Goal: Task Accomplishment & Management: Manage account settings

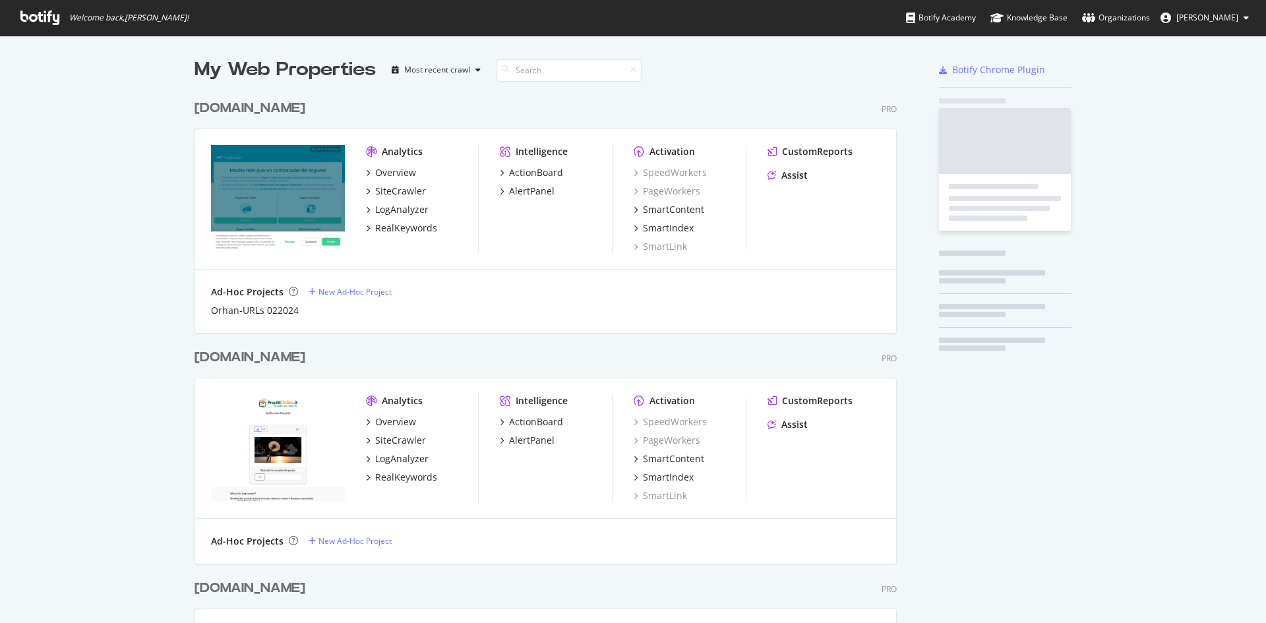
scroll to position [1320, 703]
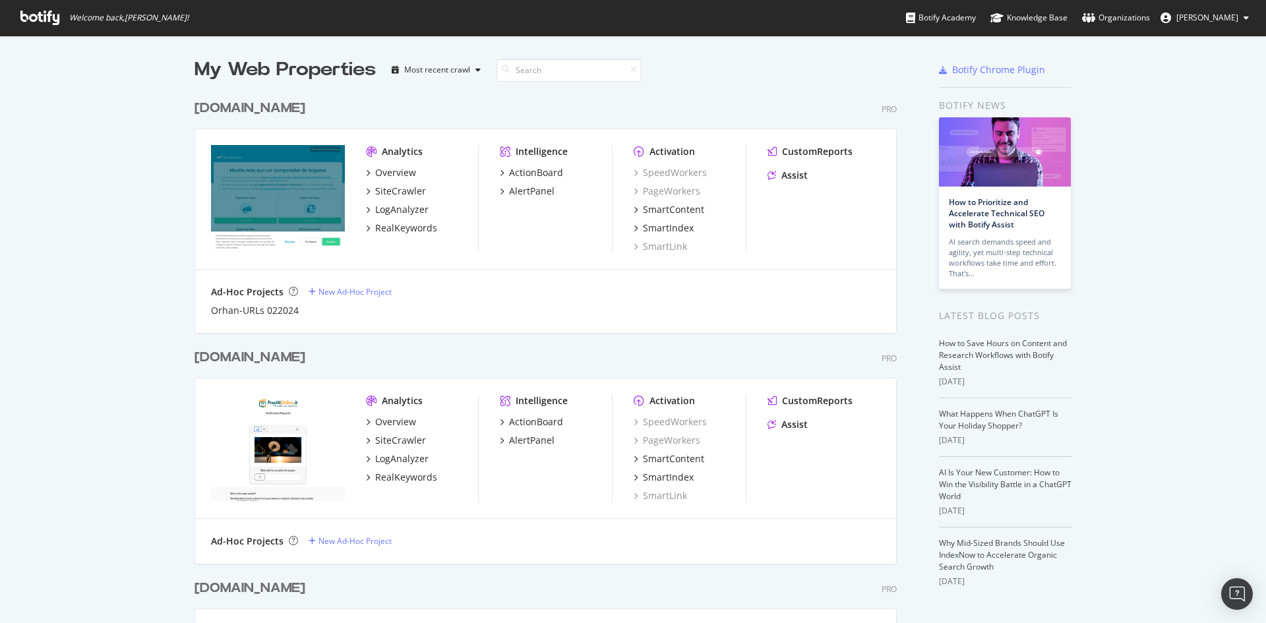
click at [251, 108] on div "[DOMAIN_NAME]" at bounding box center [249, 108] width 111 height 19
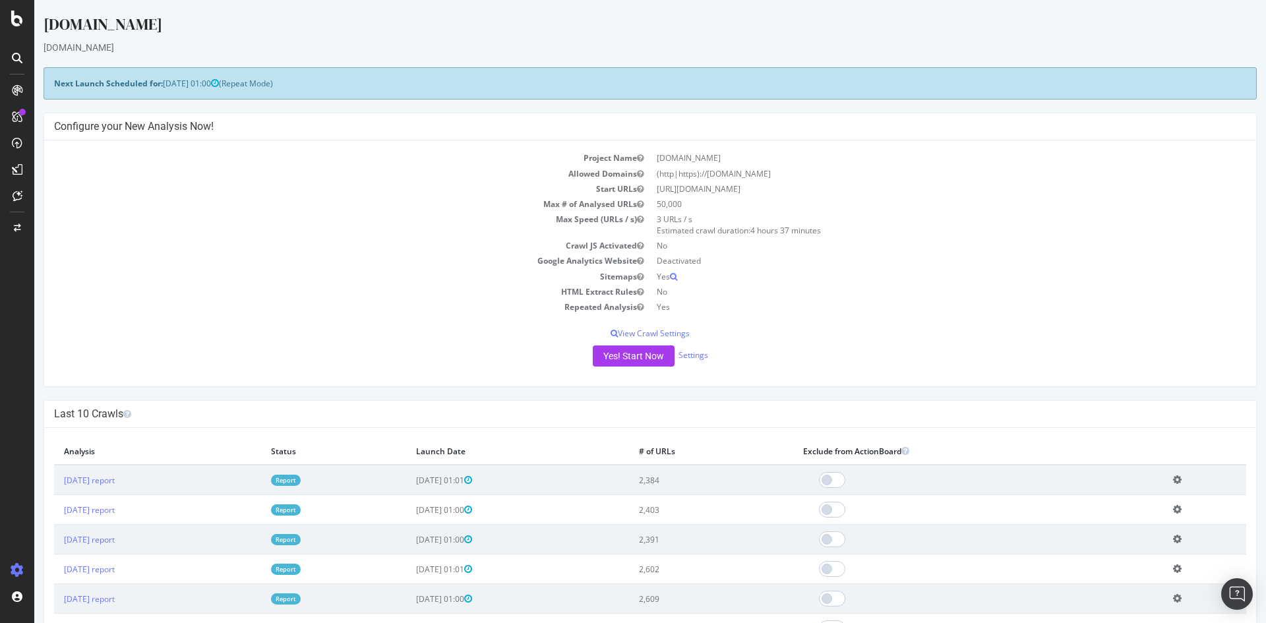
click at [14, 577] on div at bounding box center [17, 570] width 32 height 21
click at [51, 498] on div "Settings" at bounding box center [68, 500] width 55 height 11
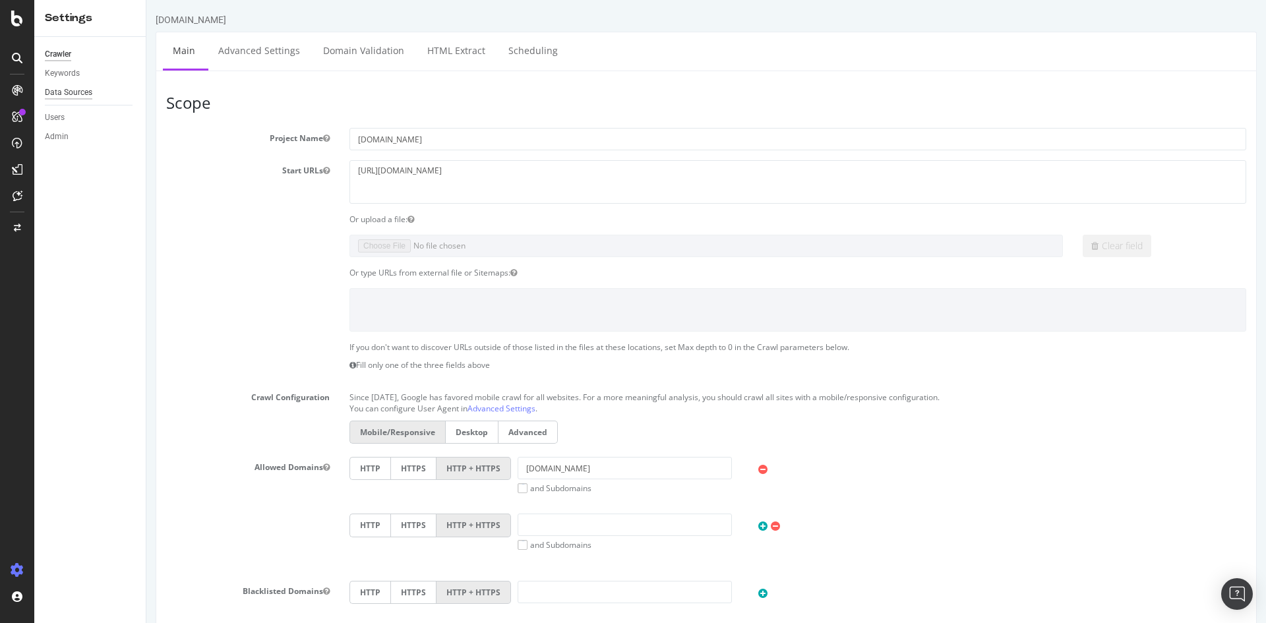
click at [77, 92] on div "Data Sources" at bounding box center [68, 93] width 47 height 14
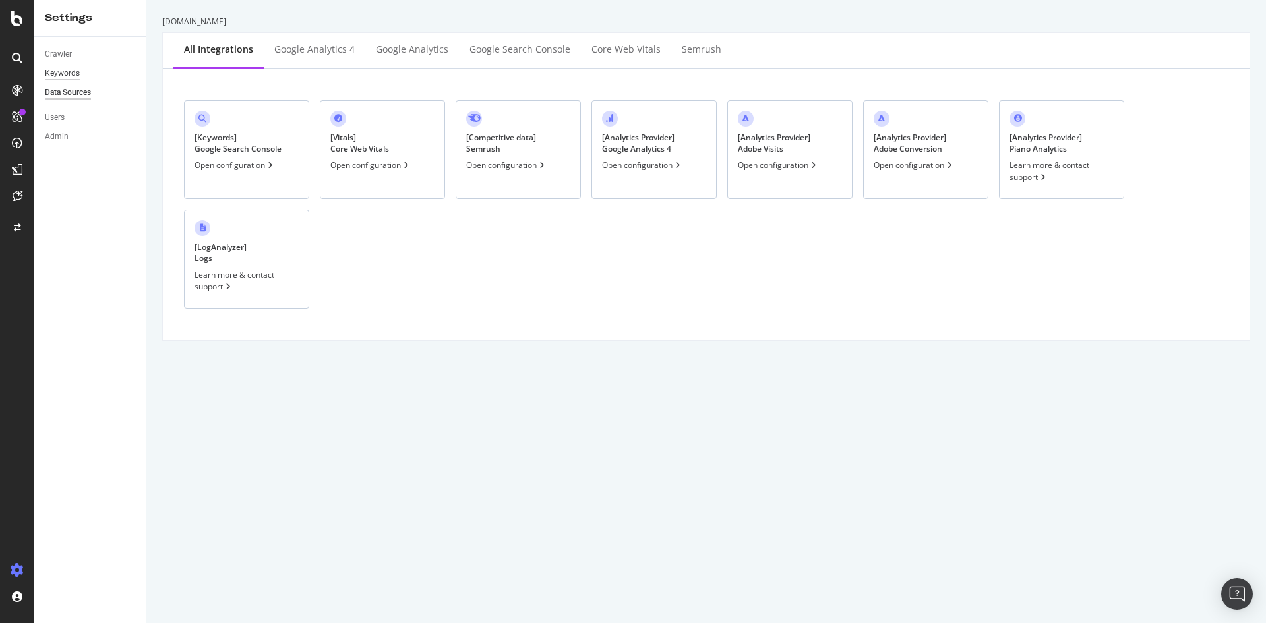
click at [67, 69] on div "Keywords" at bounding box center [62, 74] width 35 height 14
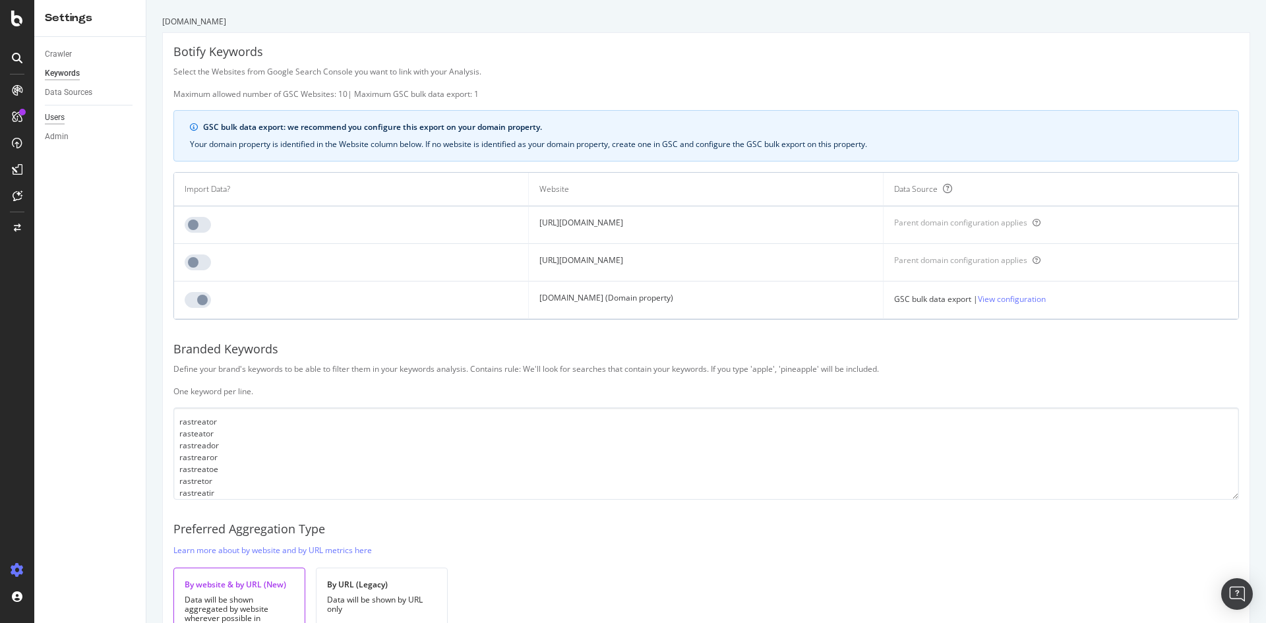
click at [50, 117] on div "Users" at bounding box center [55, 118] width 20 height 14
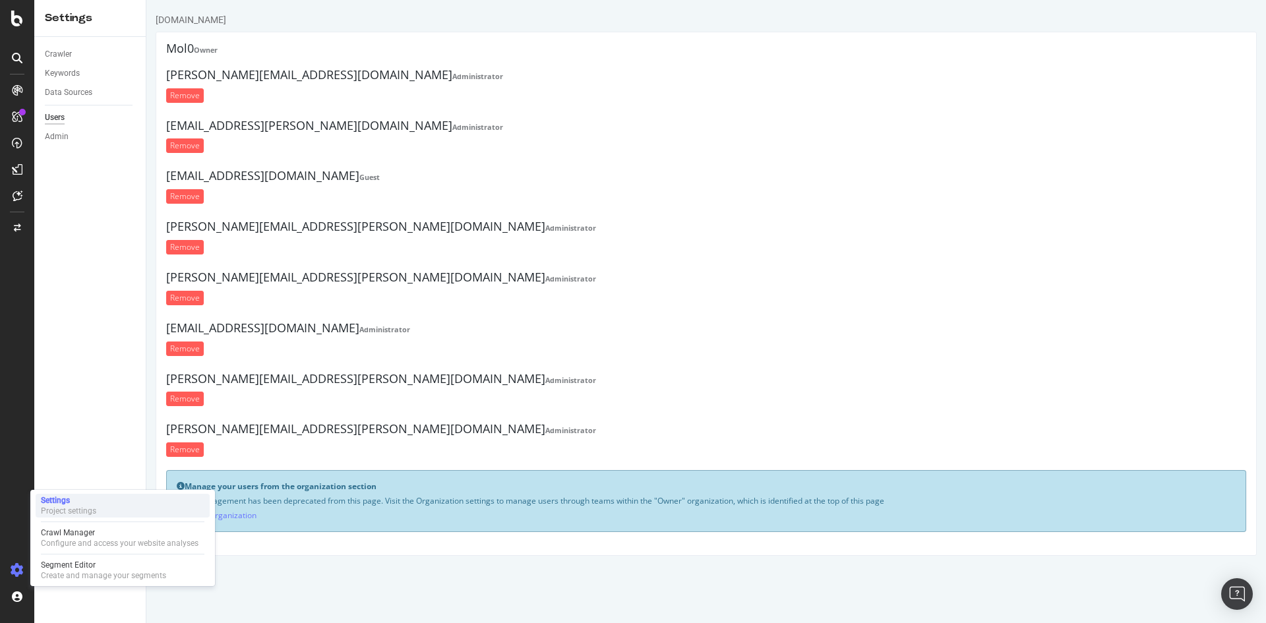
click at [50, 496] on div "Settings" at bounding box center [68, 500] width 55 height 11
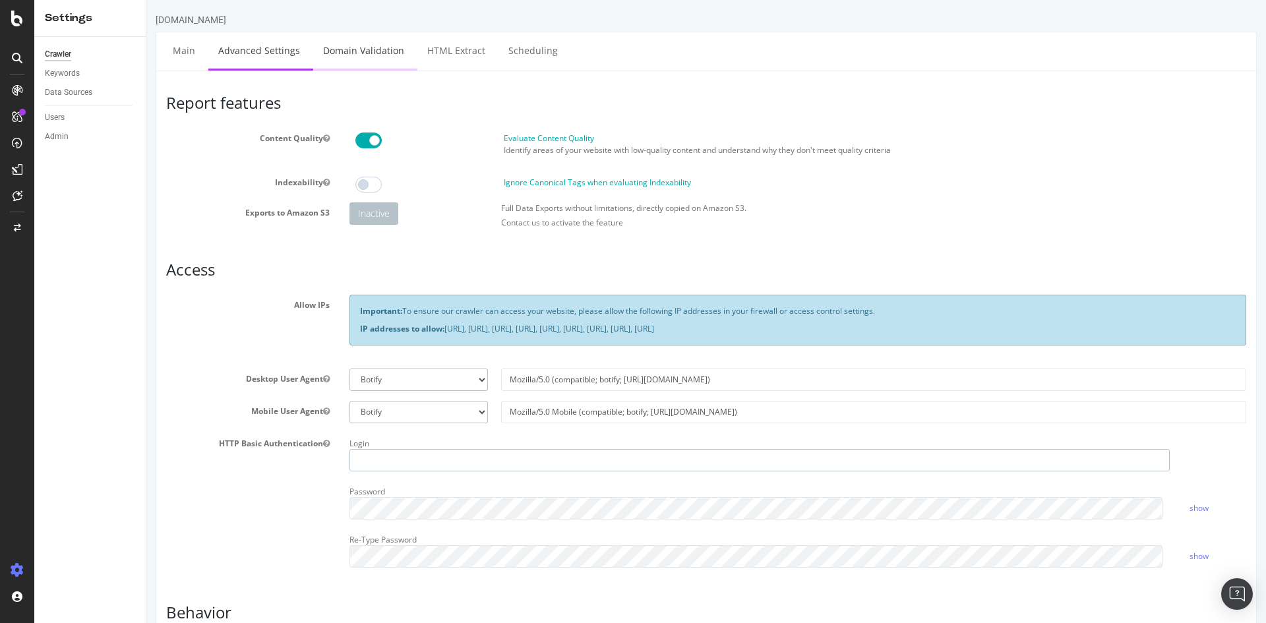
type input "marta.plaza"
click at [345, 41] on link "Domain Validation" at bounding box center [363, 50] width 101 height 36
click at [173, 50] on link "Main" at bounding box center [184, 50] width 42 height 36
click at [32, 23] on div at bounding box center [17, 19] width 32 height 16
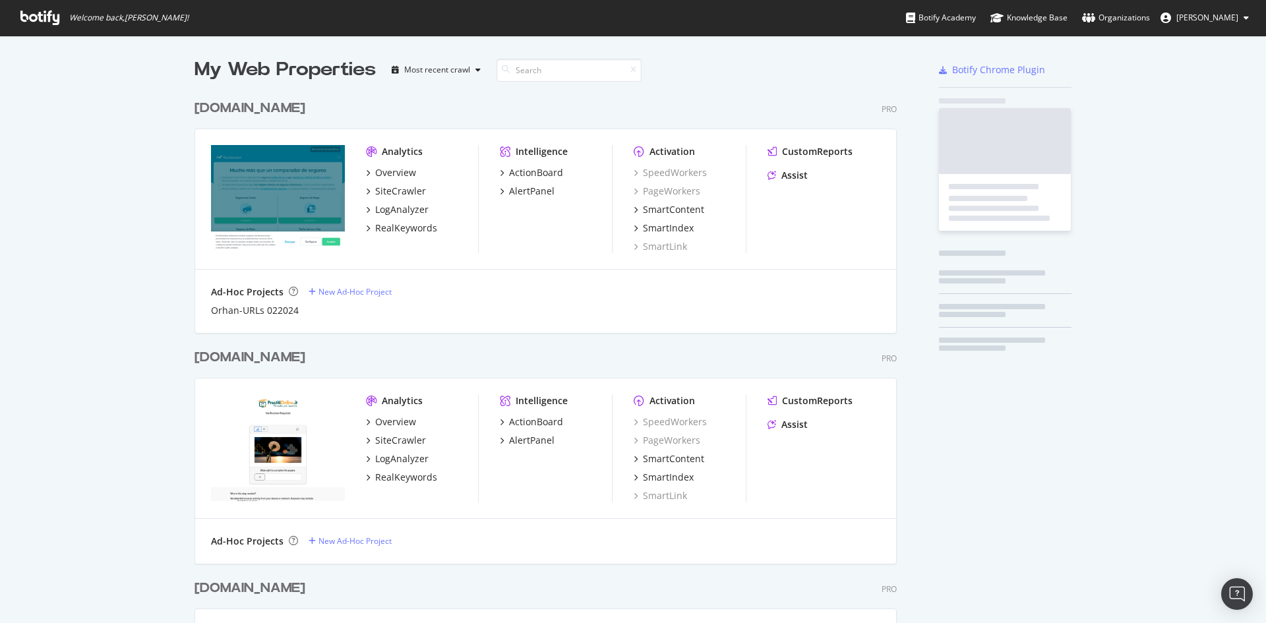
scroll to position [613, 1246]
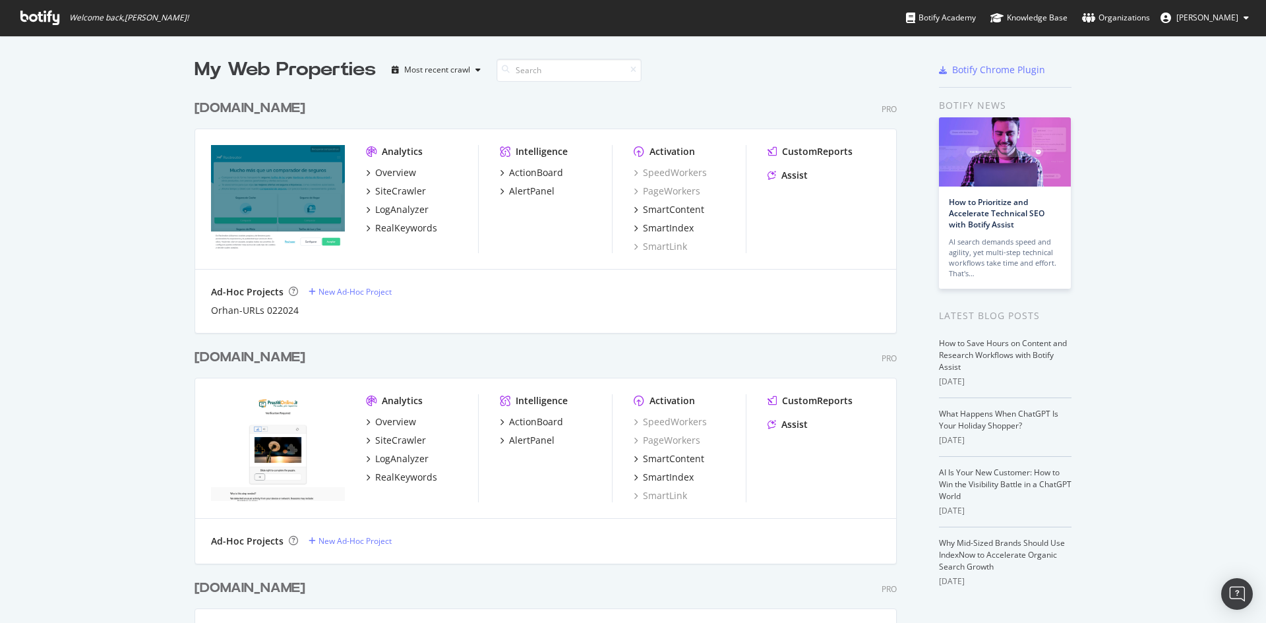
click at [247, 108] on div "rastreator.com" at bounding box center [249, 108] width 111 height 19
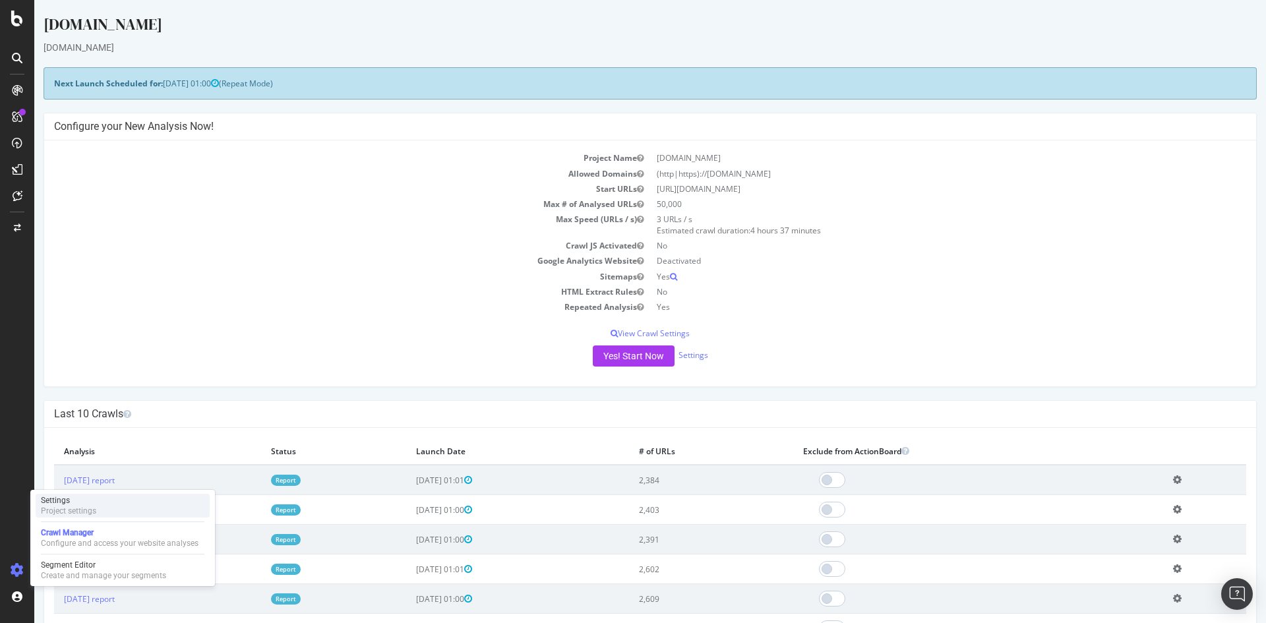
click at [51, 501] on div "Settings" at bounding box center [68, 500] width 55 height 11
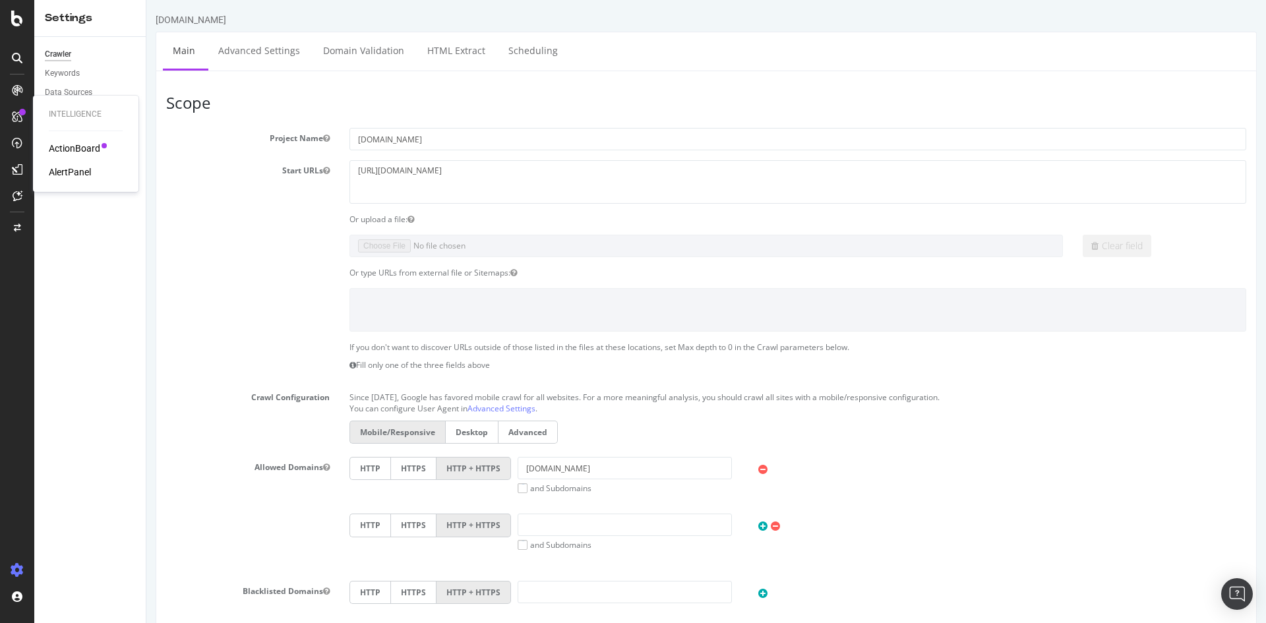
click at [61, 171] on div "AlertPanel" at bounding box center [70, 171] width 42 height 13
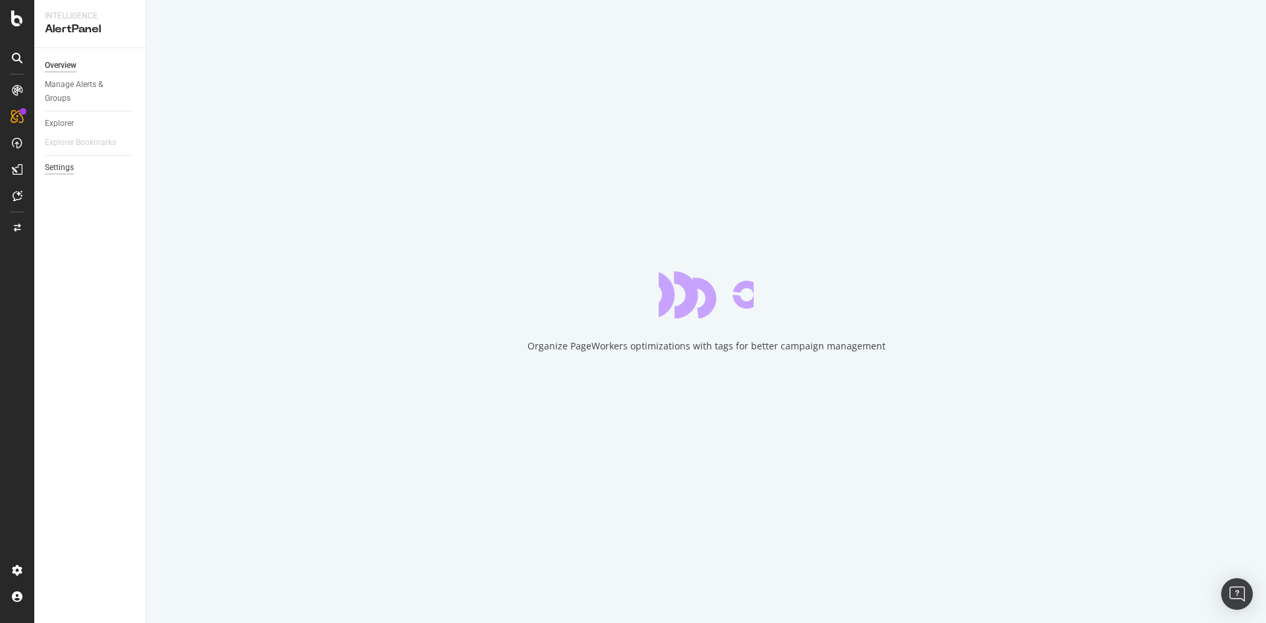
click at [61, 171] on div "Settings" at bounding box center [59, 168] width 29 height 14
select select "02"
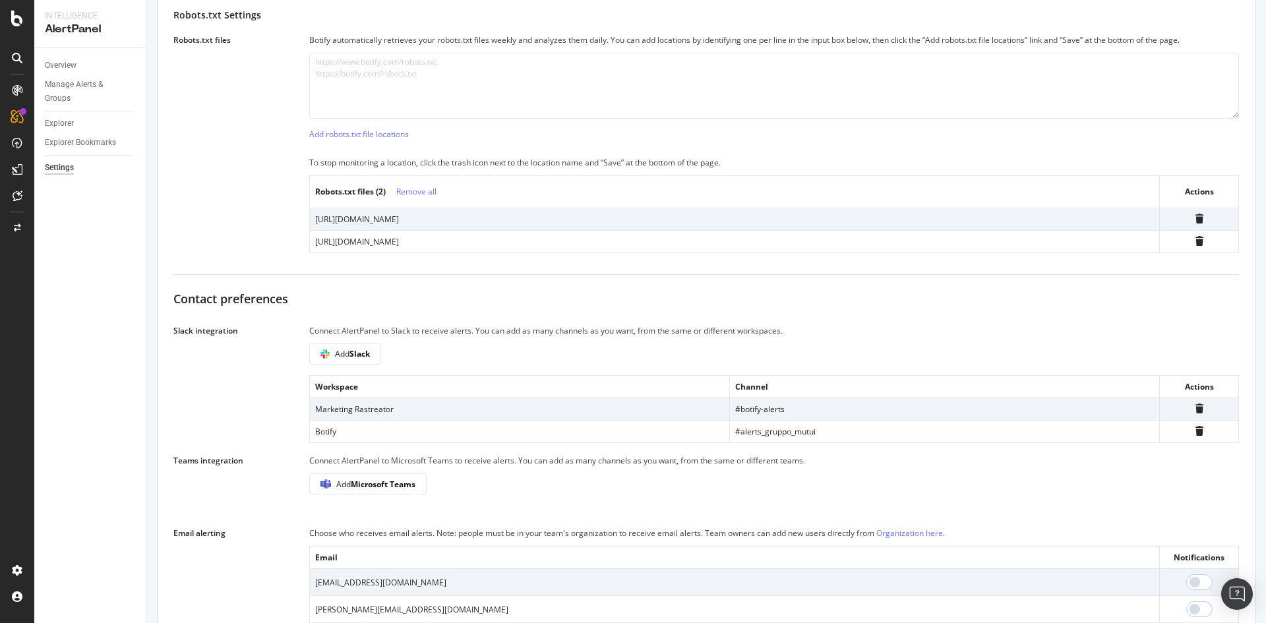
scroll to position [484, 0]
click at [87, 166] on div "LogAnalyzer" at bounding box center [74, 169] width 51 height 13
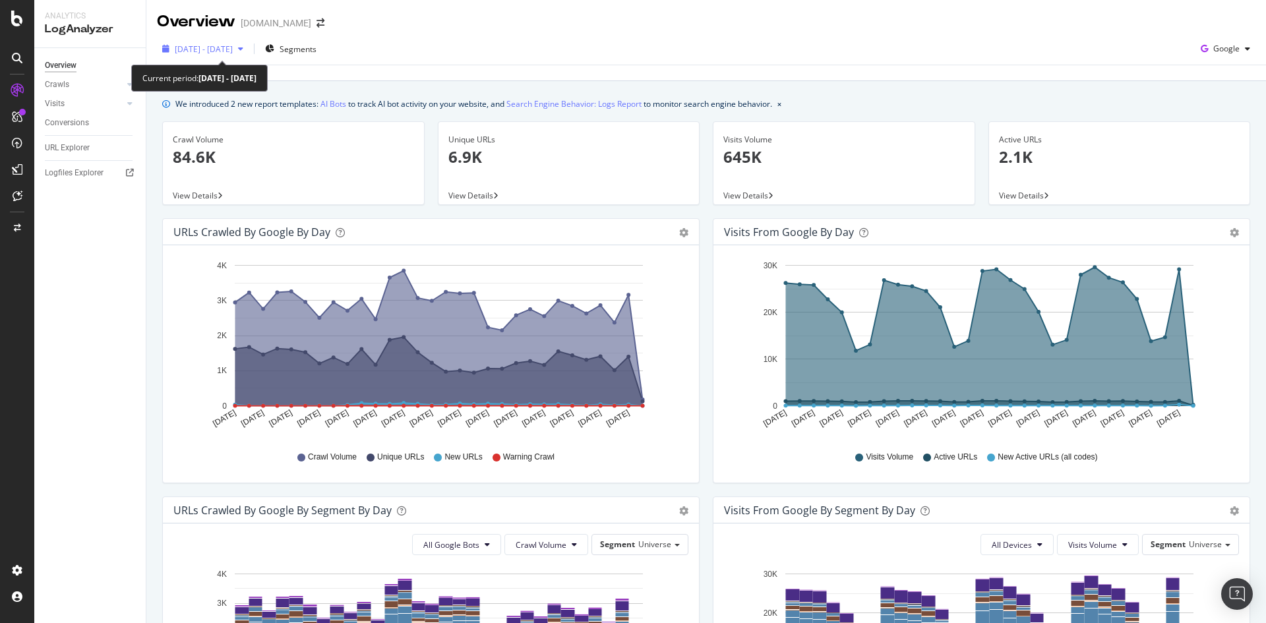
click at [249, 57] on div "2025 Aug. 18th - Sep. 16th" at bounding box center [203, 49] width 92 height 20
click at [158, 99] on div "We introduced 2 new report templates: AI Bots to track AI bot activity on your …" at bounding box center [705, 590] width 1119 height 1018
click at [233, 53] on span "2025 Aug. 18th - Sep. 16th" at bounding box center [204, 49] width 58 height 11
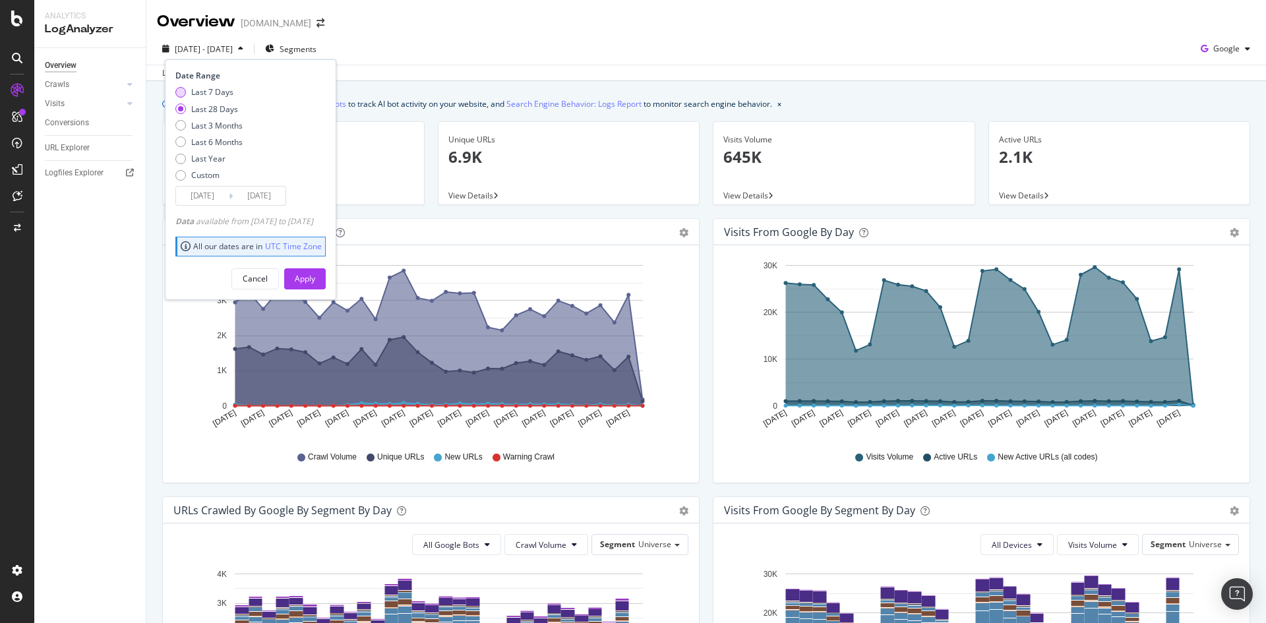
click at [204, 89] on div "Last 7 Days" at bounding box center [212, 91] width 42 height 11
type input "2025/09/10"
click at [315, 274] on div "Apply" at bounding box center [305, 278] width 20 height 11
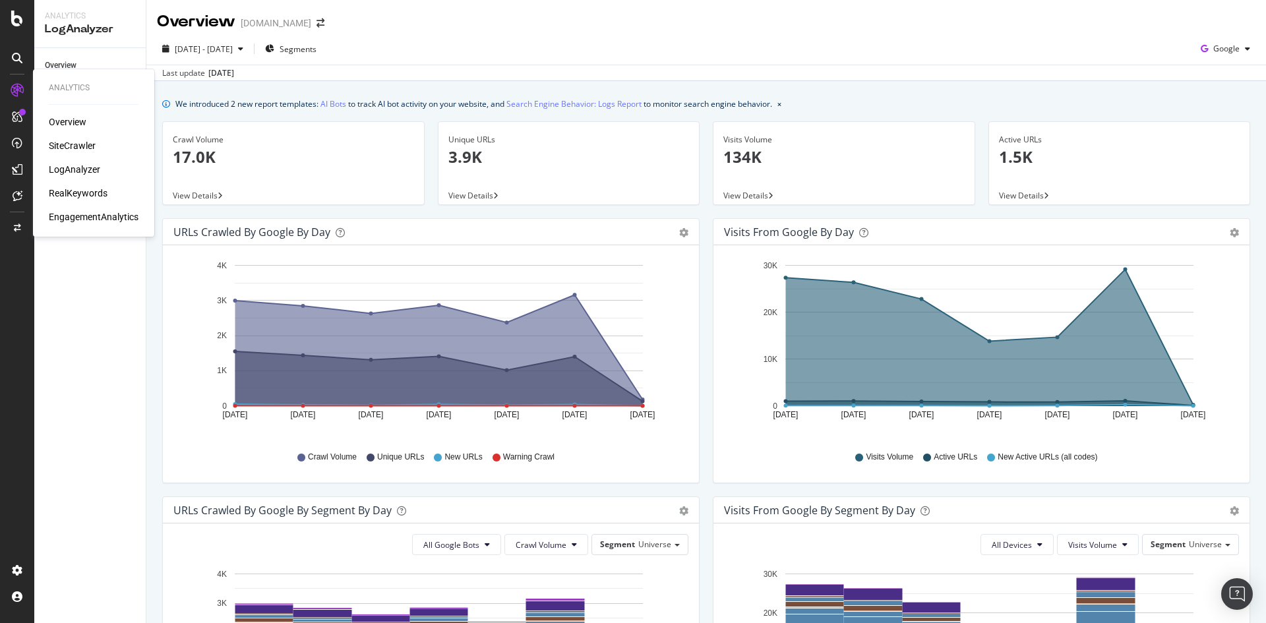
click at [76, 125] on div "Overview" at bounding box center [68, 121] width 38 height 13
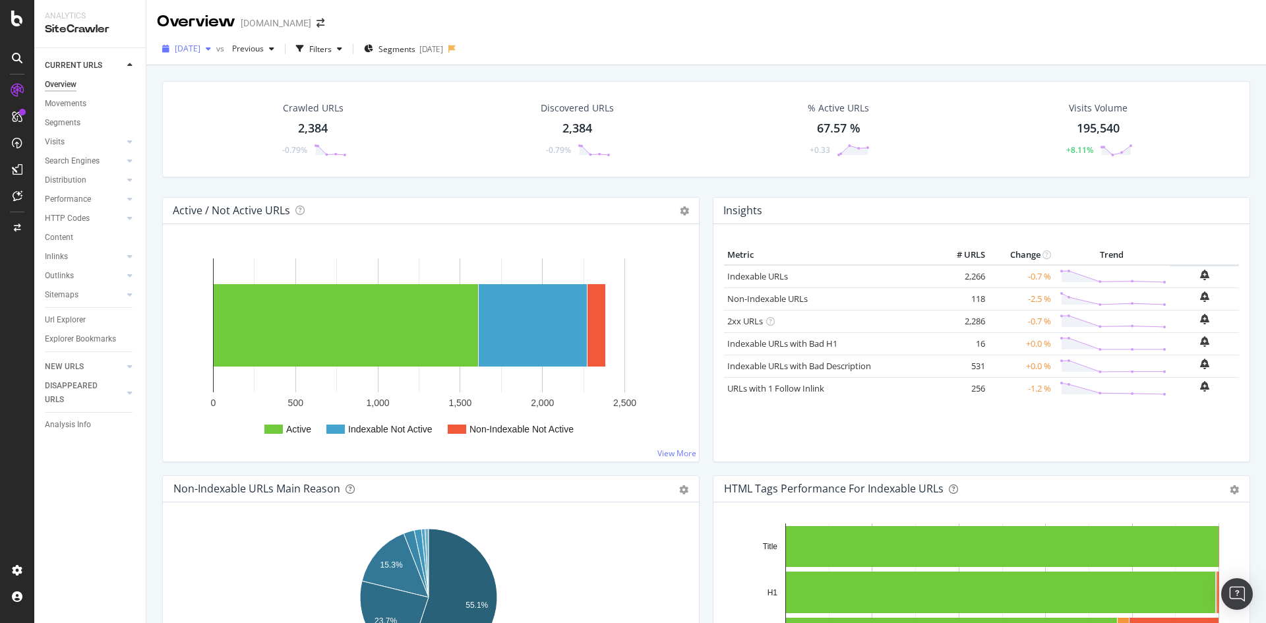
click at [216, 47] on div "button" at bounding box center [208, 49] width 16 height 8
click at [354, 24] on div "Overview rastreator.com" at bounding box center [705, 16] width 1119 height 33
click at [264, 49] on span "Previous" at bounding box center [245, 48] width 37 height 11
click at [200, 47] on span "[DATE]" at bounding box center [188, 48] width 26 height 11
click at [65, 90] on div "Overview" at bounding box center [61, 85] width 32 height 14
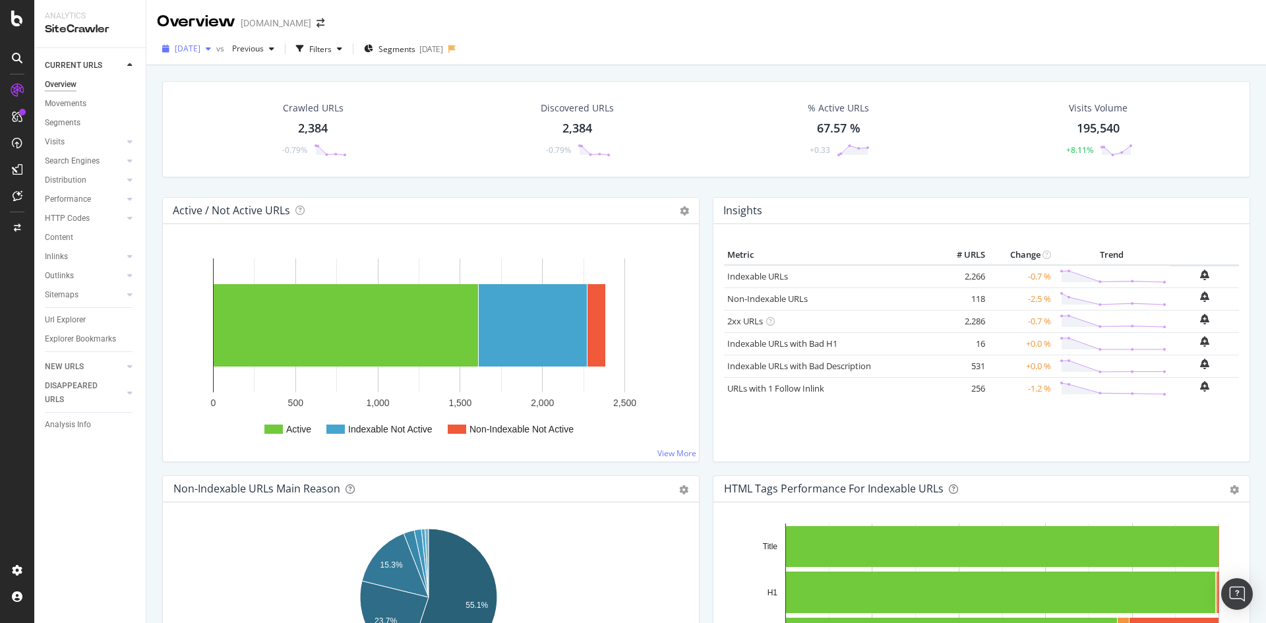
click at [198, 53] on span "[DATE]" at bounding box center [188, 48] width 26 height 11
click at [15, 24] on icon at bounding box center [17, 19] width 12 height 16
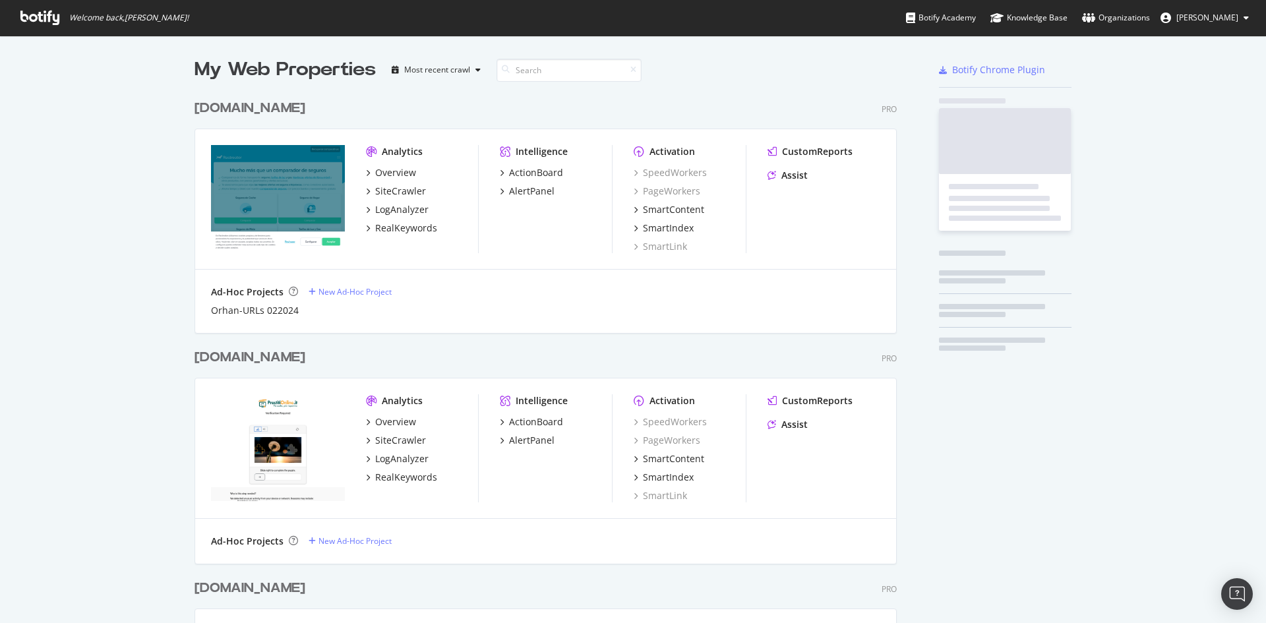
scroll to position [613, 1246]
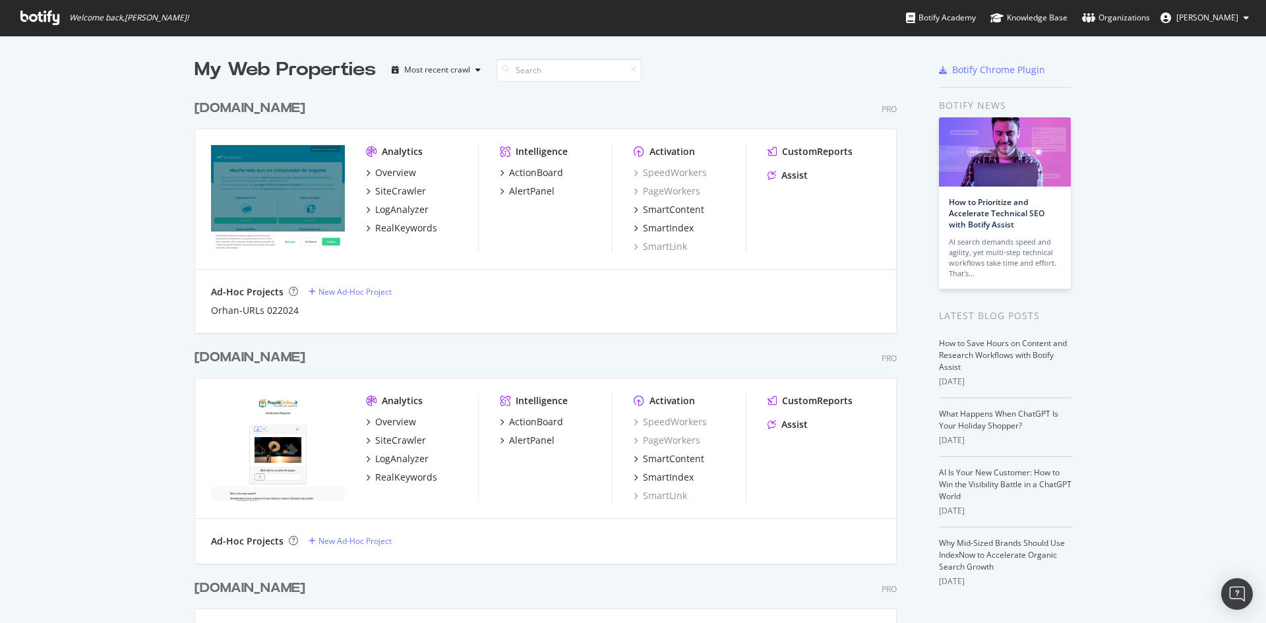
click at [399, 179] on div "Overview SiteCrawler LogAnalyzer RealKeywords" at bounding box center [422, 200] width 112 height 69
click at [388, 176] on div "Overview" at bounding box center [395, 172] width 41 height 13
click at [396, 420] on div "Overview" at bounding box center [395, 421] width 41 height 13
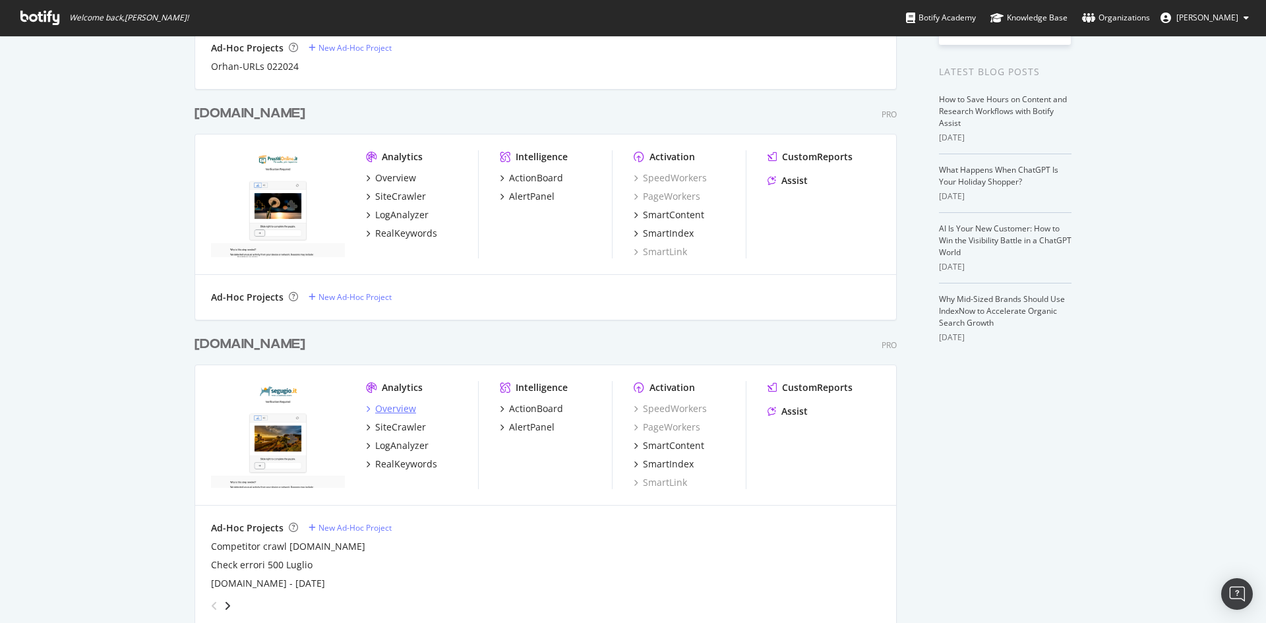
click at [407, 411] on div "Overview" at bounding box center [395, 408] width 41 height 13
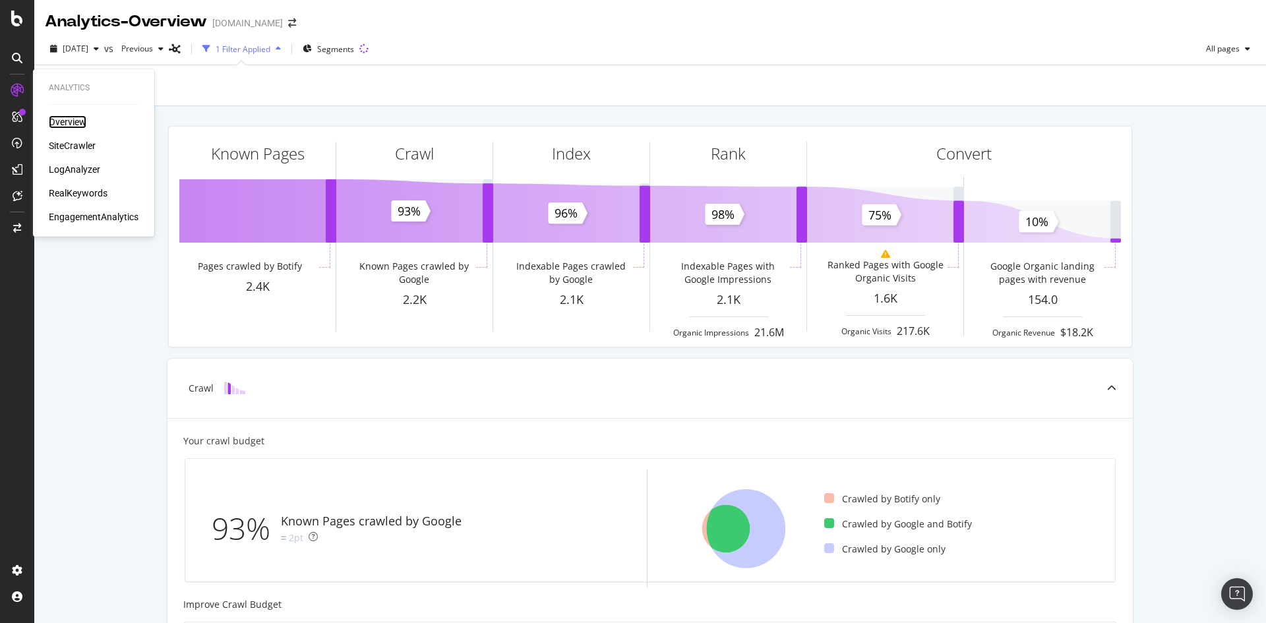
click at [71, 121] on div "Overview" at bounding box center [68, 121] width 38 height 13
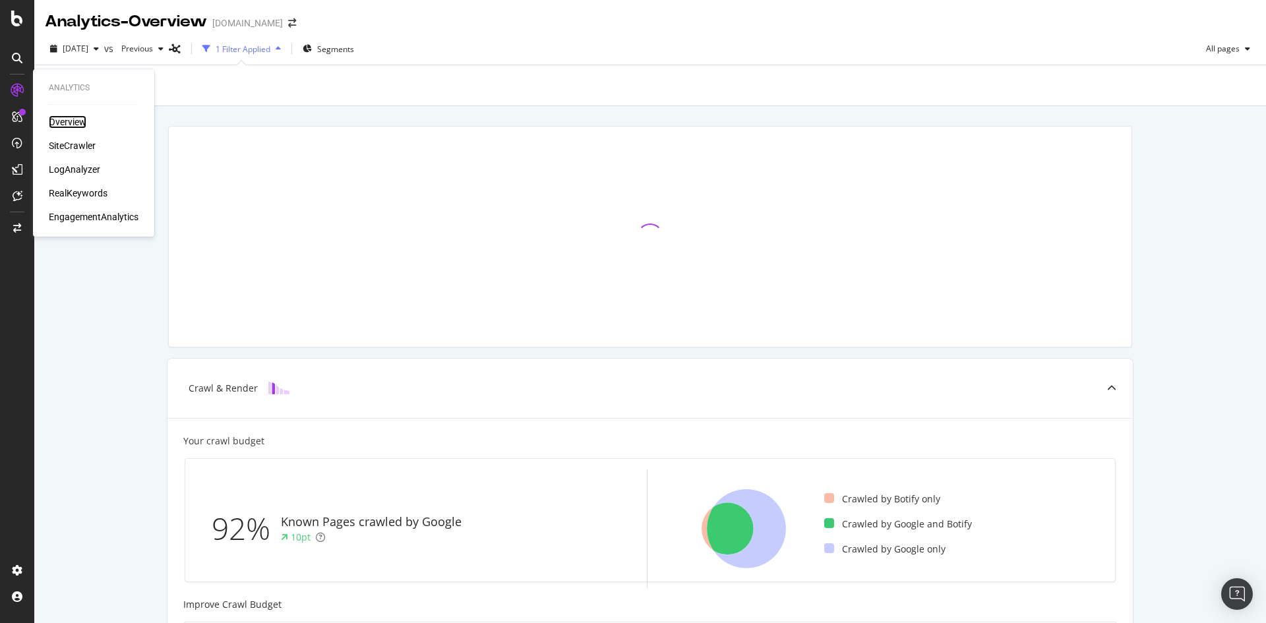
click at [77, 122] on div "Overview" at bounding box center [68, 121] width 38 height 13
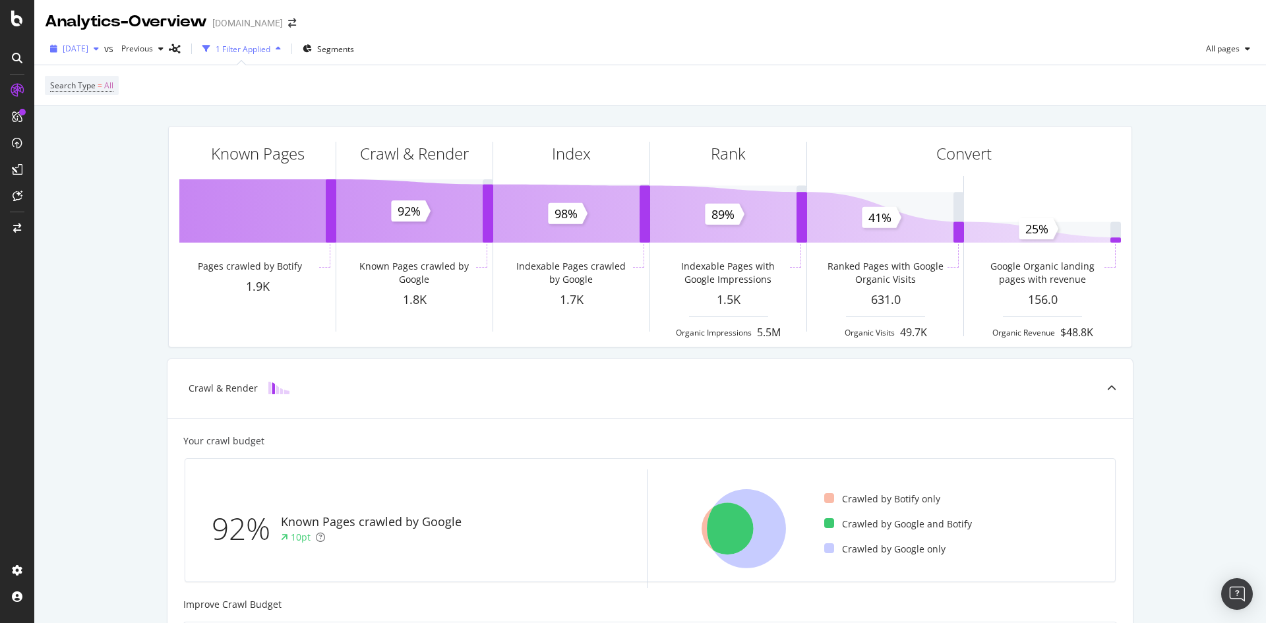
click at [88, 51] on span "[DATE]" at bounding box center [76, 48] width 26 height 11
click at [109, 312] on div "Known Pages Pages crawled by Botify 1.9K Crawl & Render Known Pages crawled by …" at bounding box center [649, 586] width 1231 height 960
click at [198, 123] on div "Known Pages Pages crawled by Botify 1.9K Crawl & Render Known Pages crawled by …" at bounding box center [650, 236] width 980 height 243
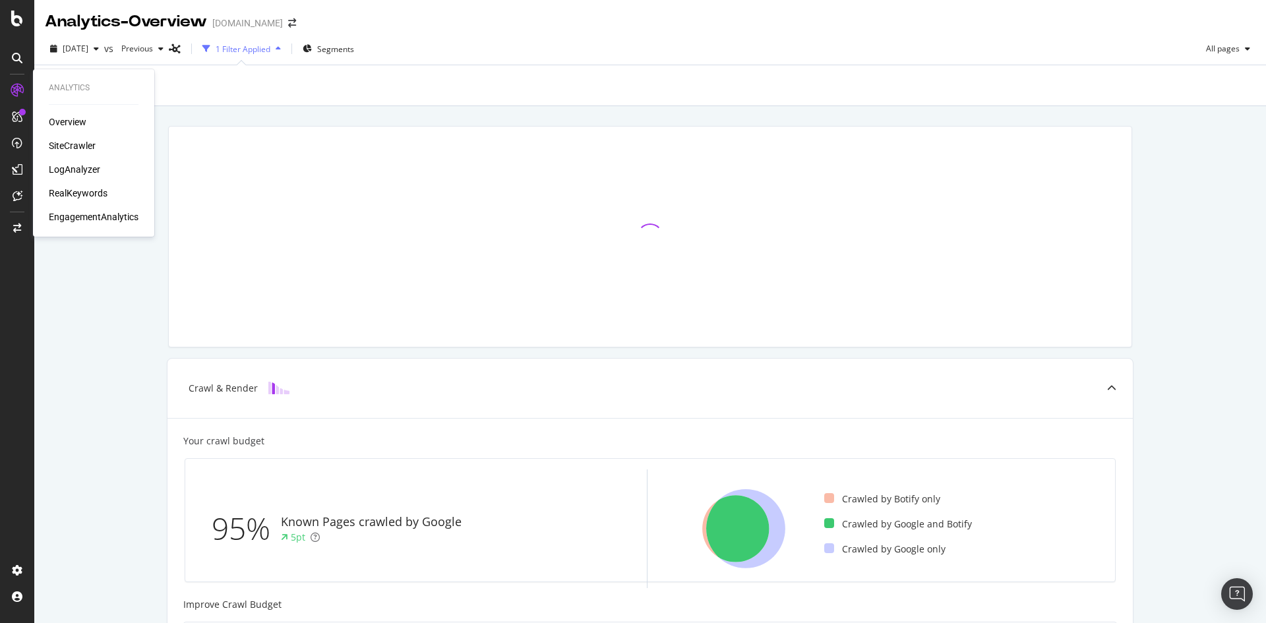
click at [64, 114] on div "Analytics Overview SiteCrawler LogAnalyzer RealKeywords EngagementAnalytics" at bounding box center [93, 153] width 111 height 162
click at [71, 120] on div "Overview" at bounding box center [68, 121] width 38 height 13
